Goal: Information Seeking & Learning: Find contact information

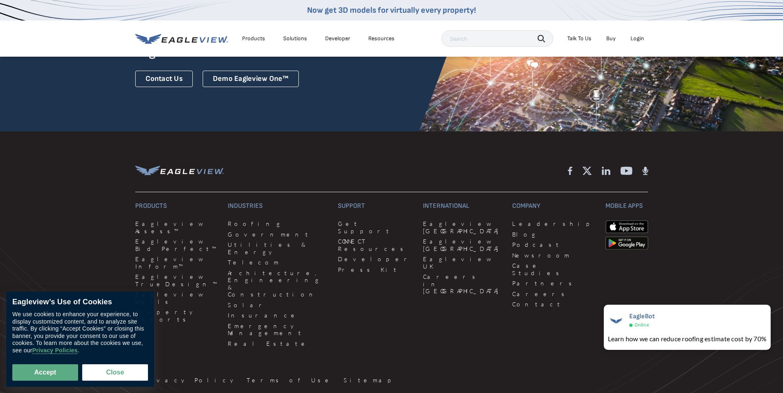
scroll to position [2219, 0]
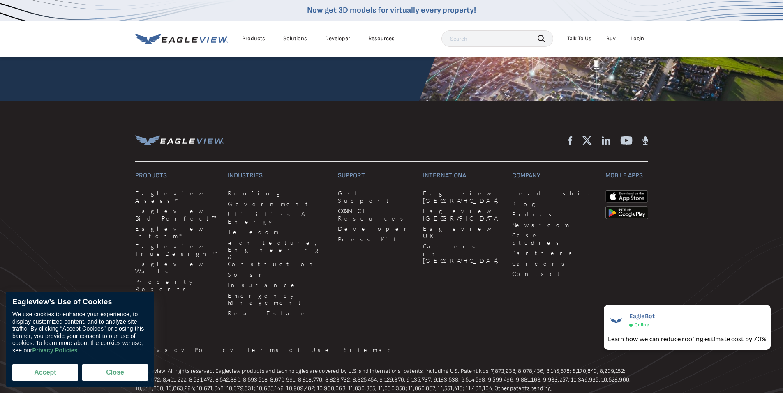
click at [51, 372] on button "Accept" at bounding box center [45, 372] width 66 height 16
checkbox input "true"
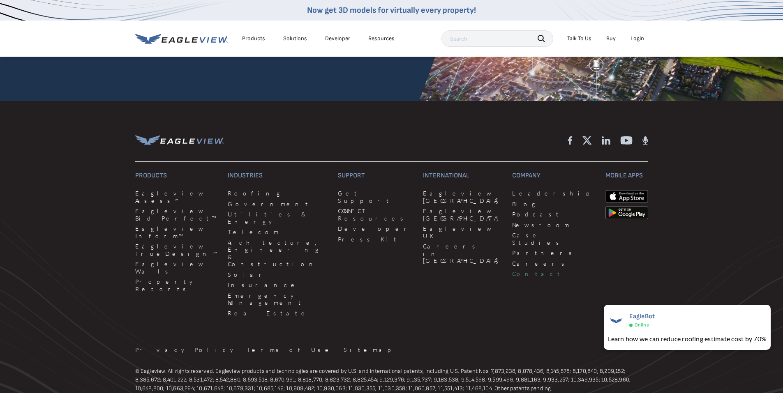
click at [512, 270] on link "Contact" at bounding box center [553, 273] width 83 height 7
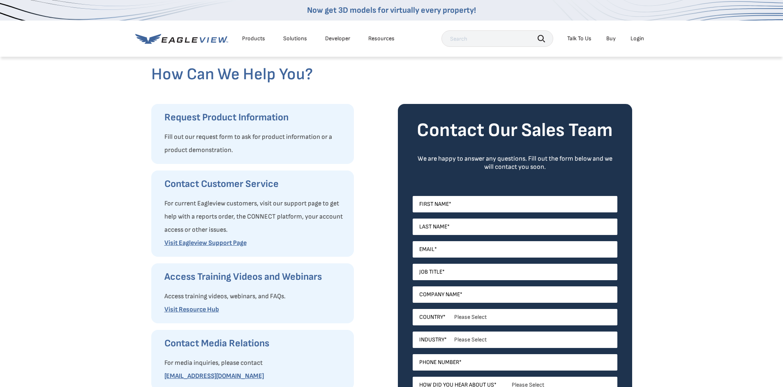
scroll to position [205, 0]
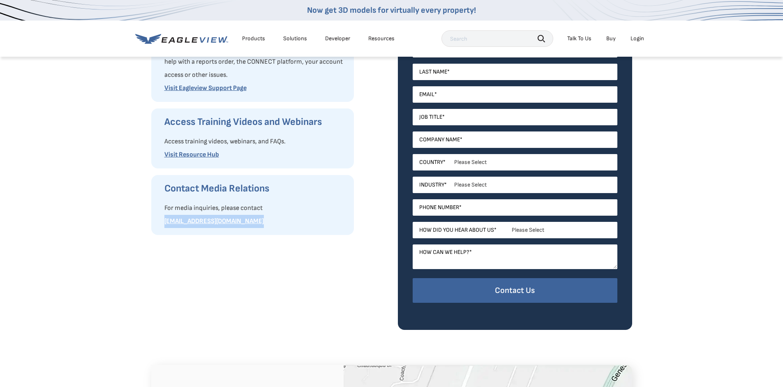
drag, startPoint x: 160, startPoint y: 224, endPoint x: 265, endPoint y: 221, distance: 104.8
click at [265, 221] on div "Contact Media Relations For media inquiries, please contact mediarelations@eagl…" at bounding box center [252, 205] width 203 height 60
copy link "mediarelations@eagleview.com"
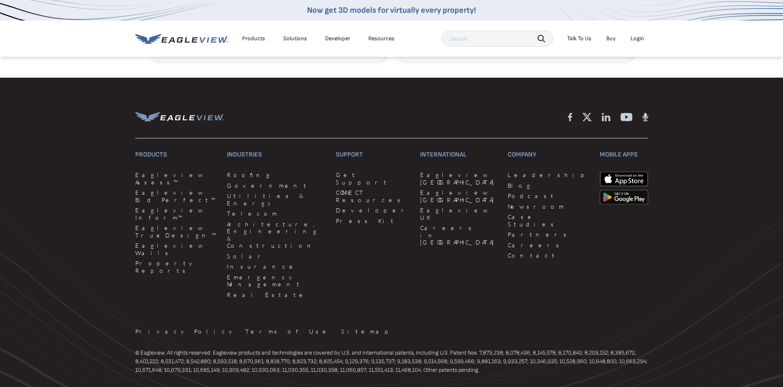
scroll to position [928, 0]
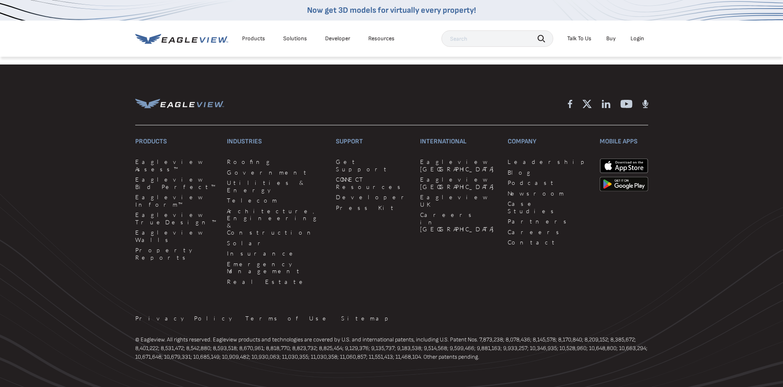
click at [570, 100] on icon at bounding box center [569, 104] width 4 height 8
